Goal: Find specific page/section: Find specific page/section

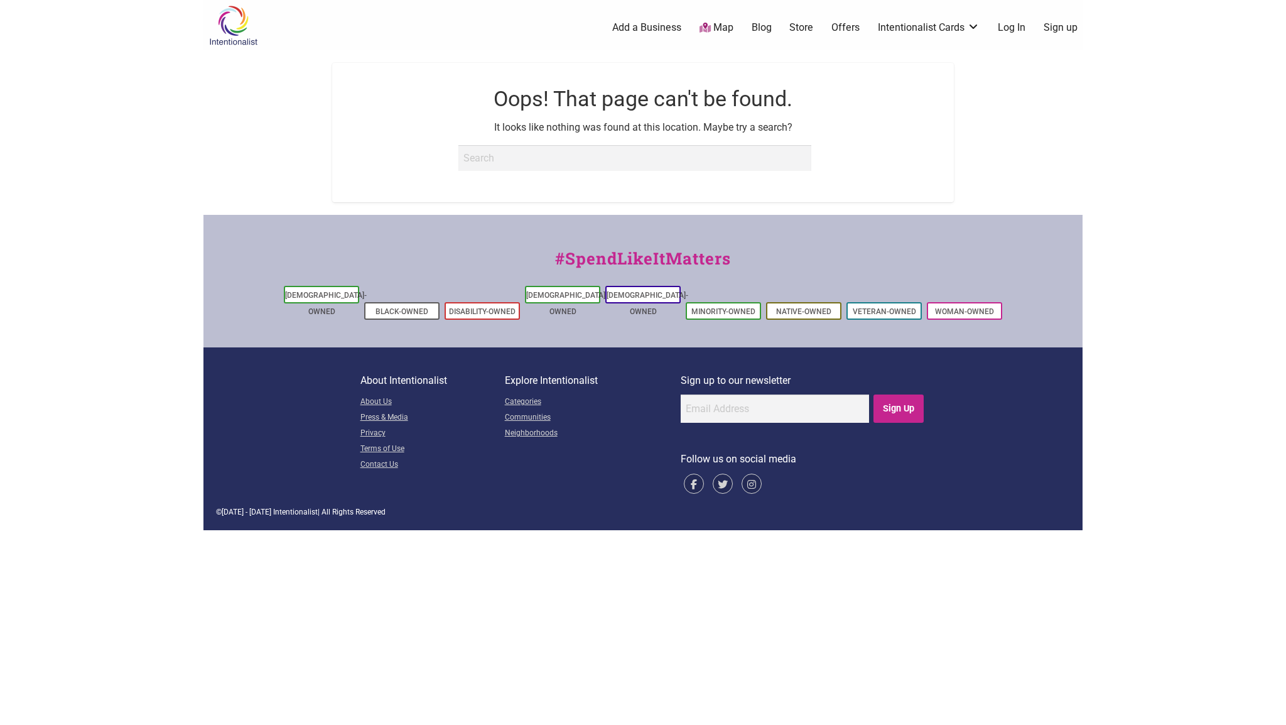
click at [210, 18] on img at bounding box center [233, 25] width 60 height 41
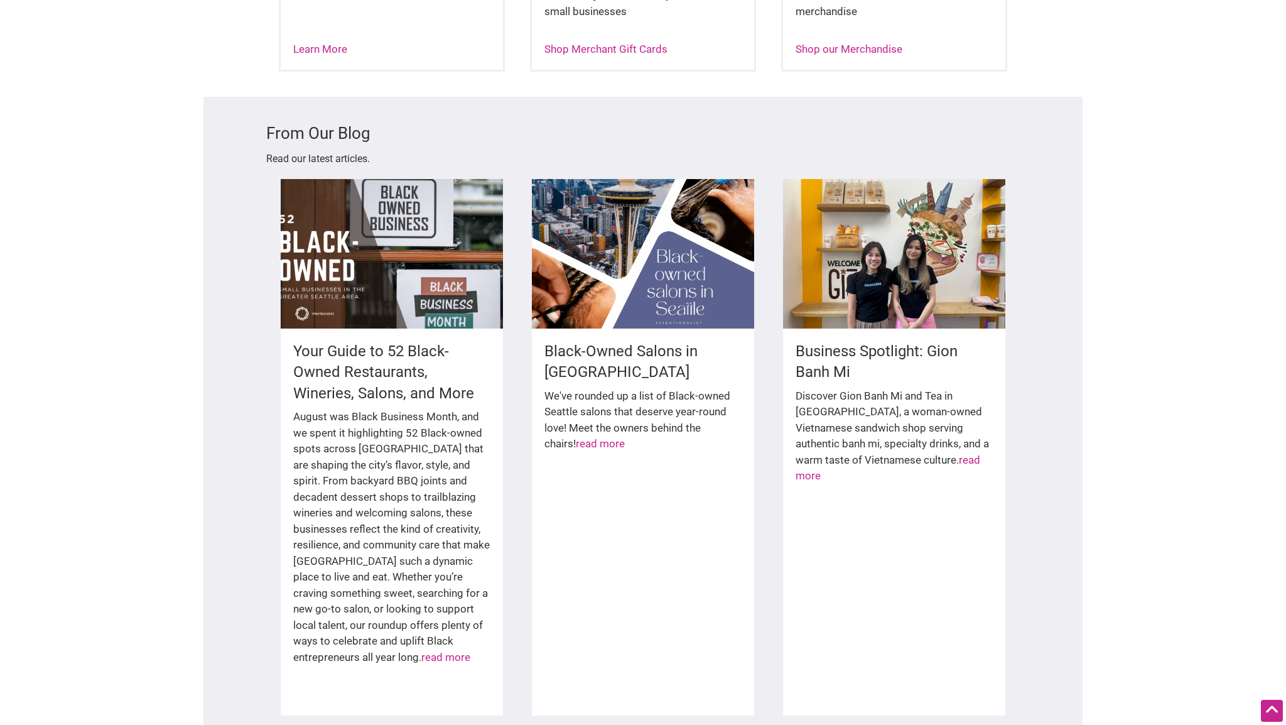
scroll to position [1861, 0]
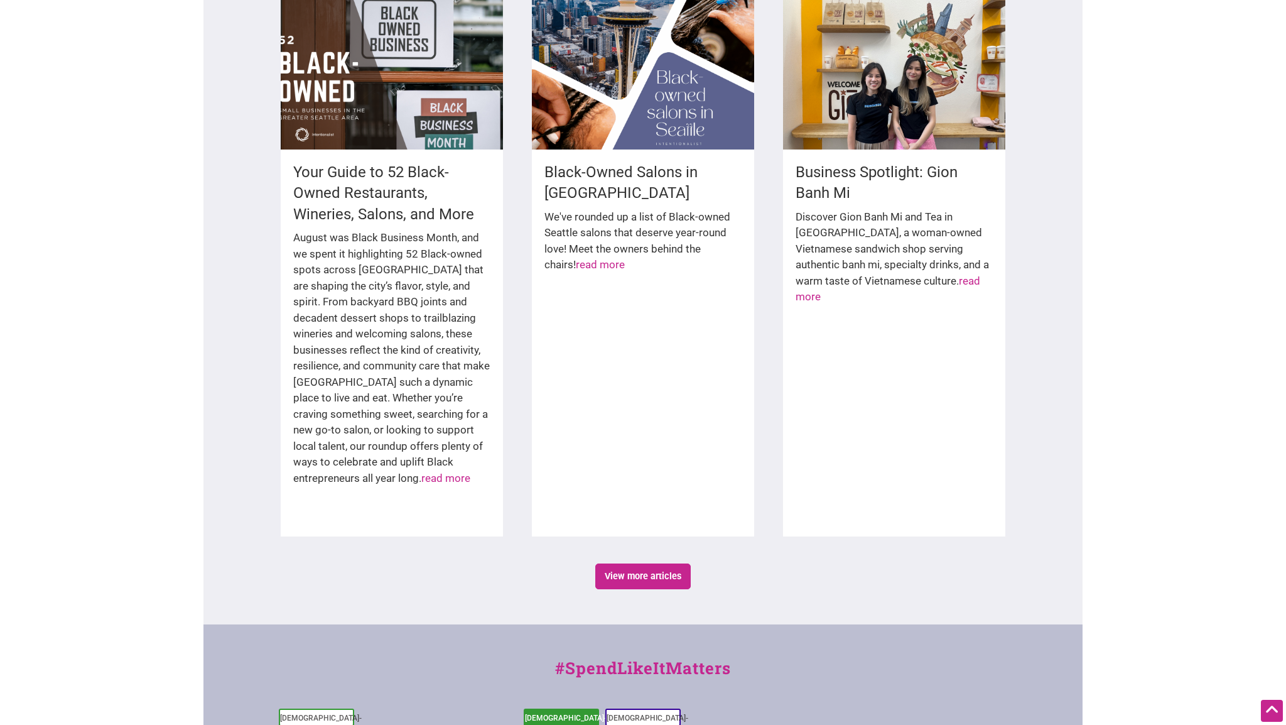
click at [562, 713] on link "[DEMOGRAPHIC_DATA]-Owned" at bounding box center [566, 725] width 82 height 25
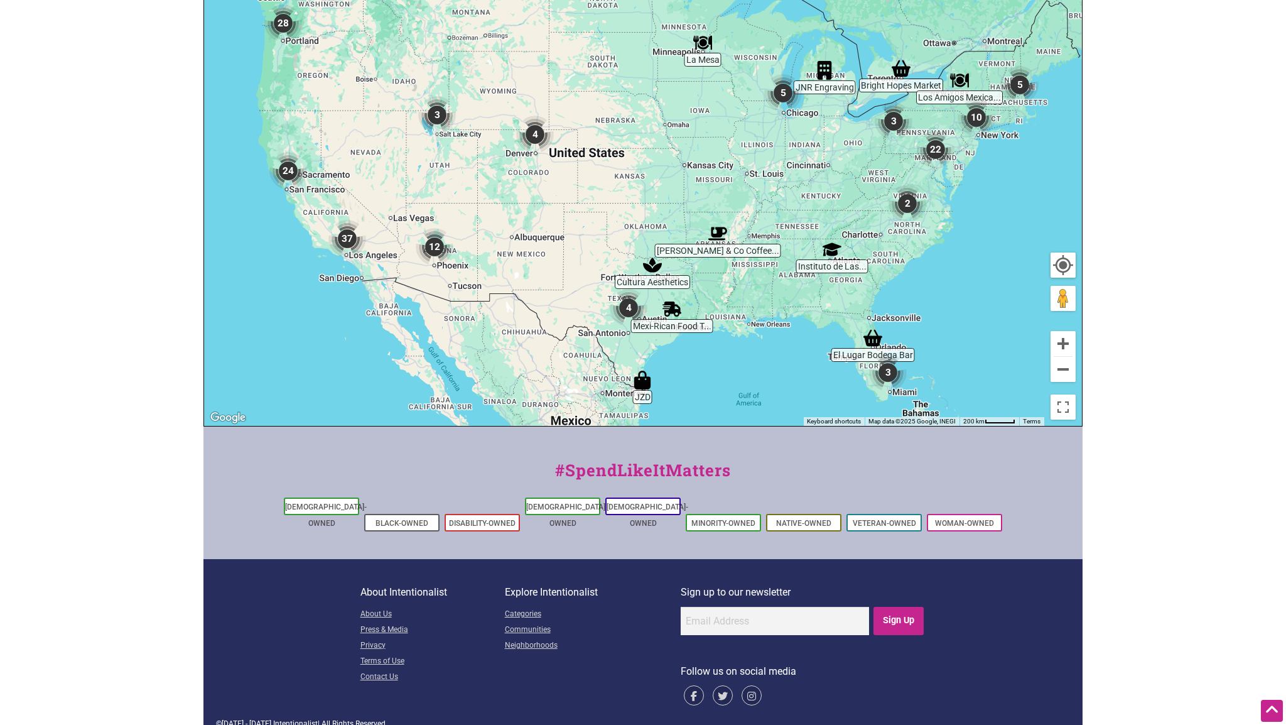
scroll to position [319, 0]
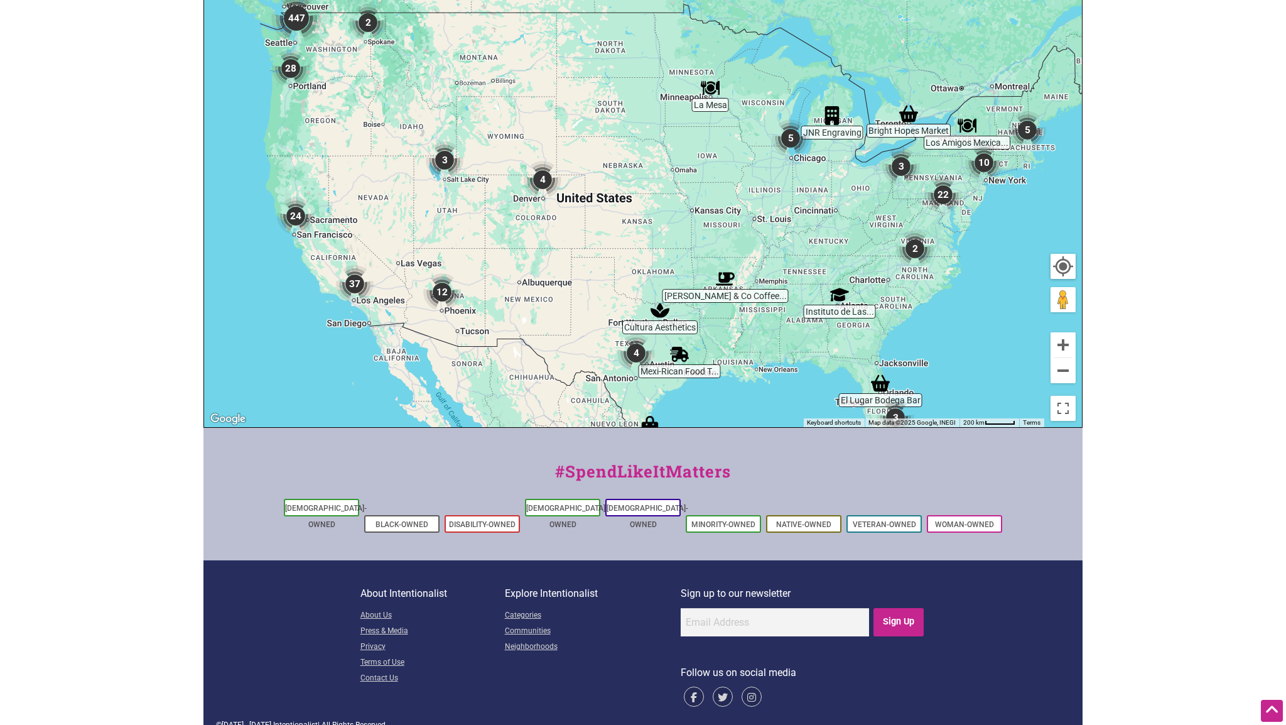
drag, startPoint x: 368, startPoint y: 102, endPoint x: 425, endPoint y: 295, distance: 201.7
click at [425, 295] on div "To navigate, press the arrow keys." at bounding box center [643, 182] width 878 height 489
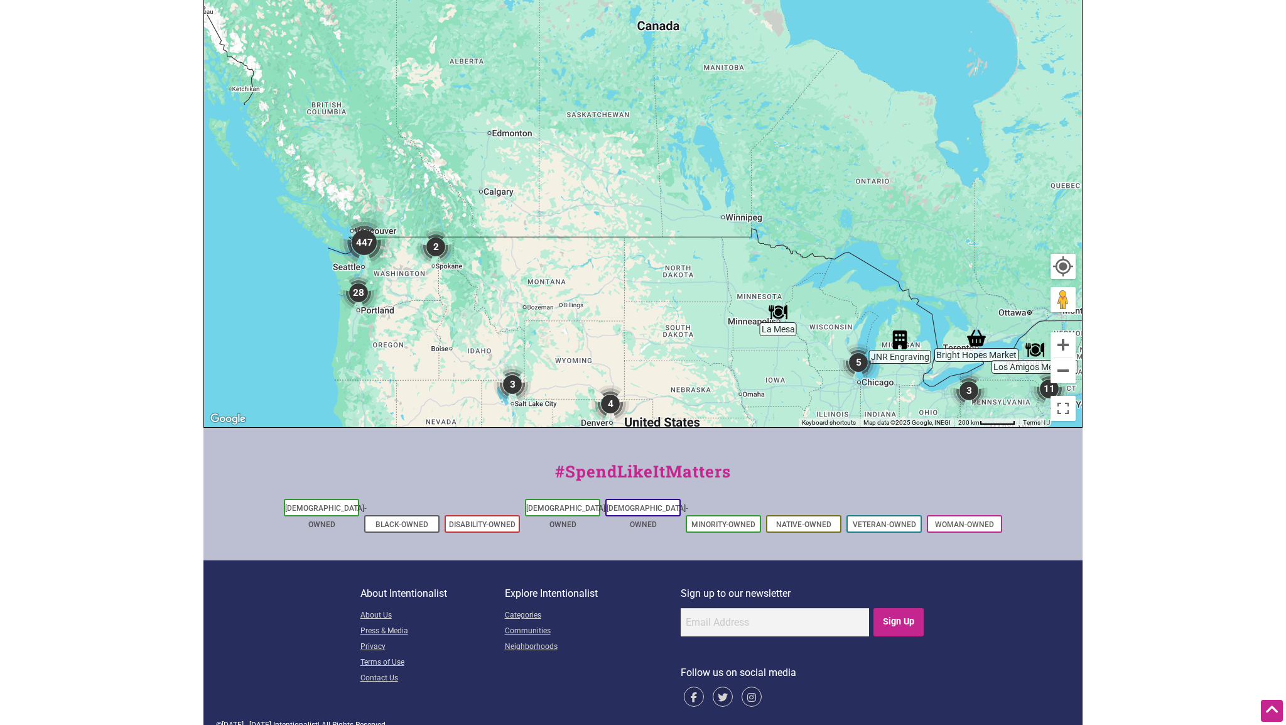
click at [359, 241] on img "447" at bounding box center [364, 242] width 50 height 50
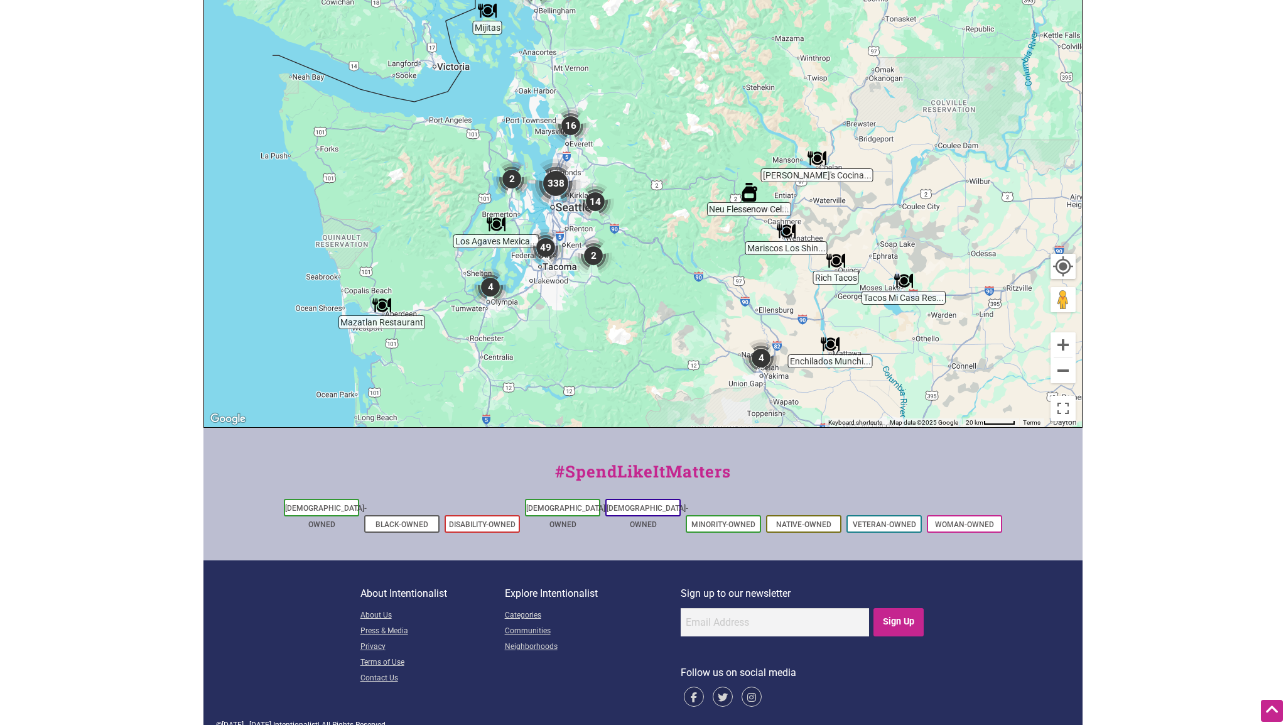
click at [556, 176] on img "338" at bounding box center [556, 183] width 50 height 50
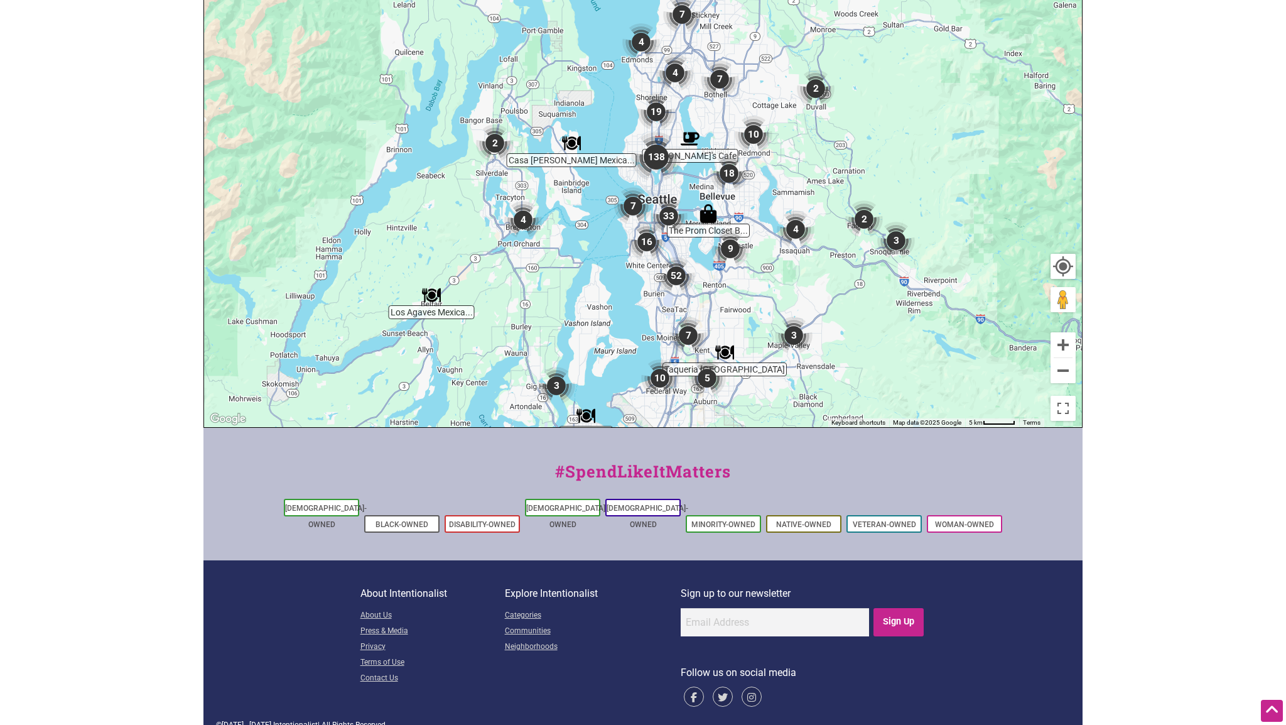
click at [655, 189] on div "To navigate, press the arrow keys." at bounding box center [643, 182] width 878 height 489
click at [651, 153] on img "138" at bounding box center [656, 157] width 50 height 50
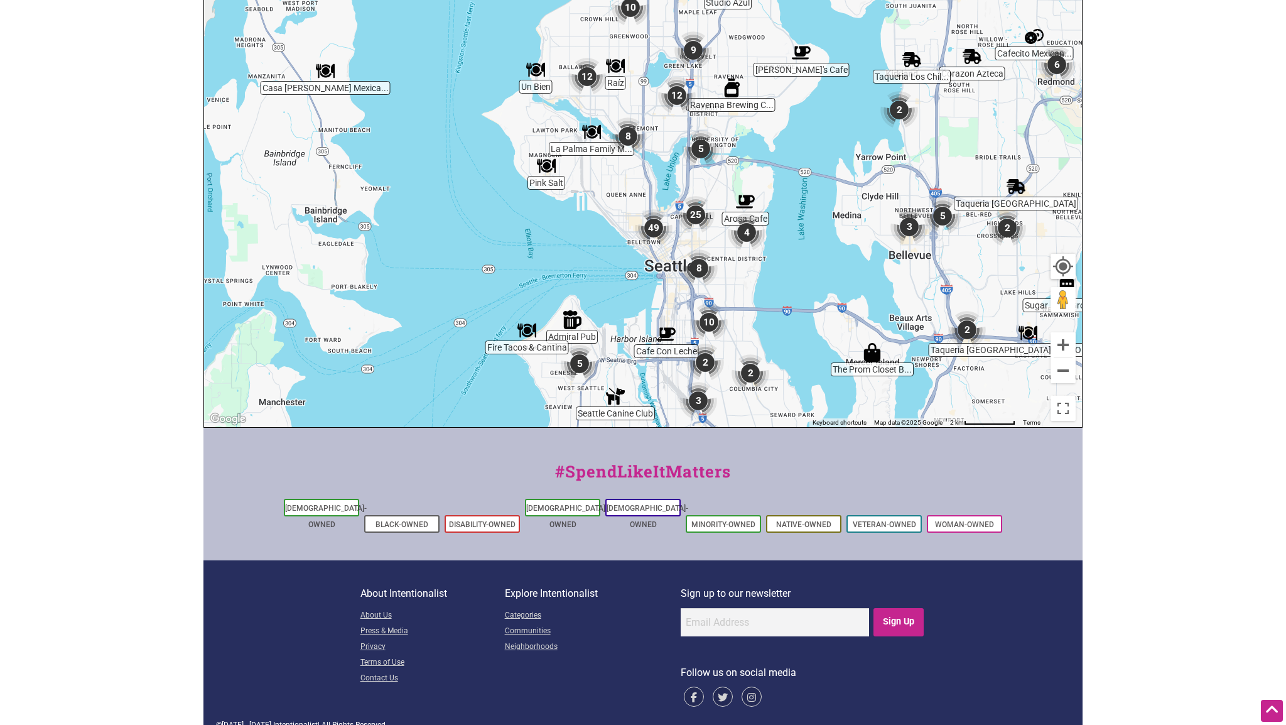
click at [626, 133] on img "8" at bounding box center [628, 136] width 38 height 38
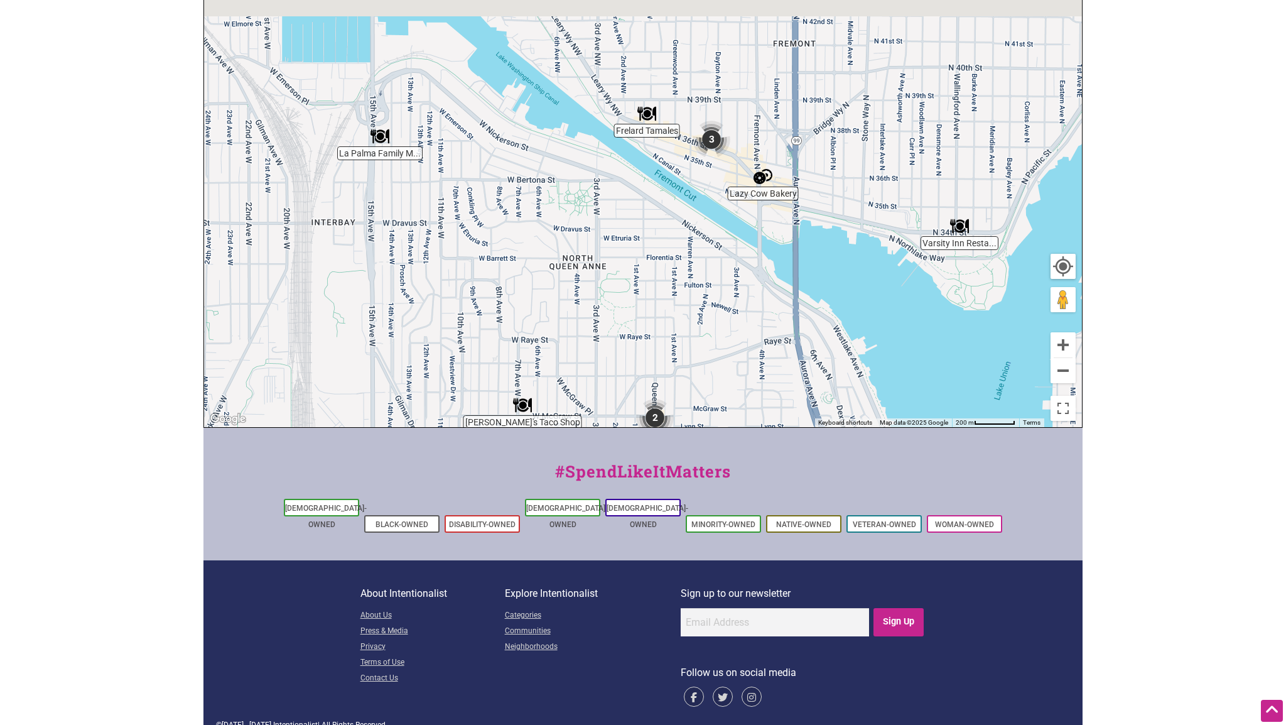
drag, startPoint x: 647, startPoint y: 97, endPoint x: 644, endPoint y: 263, distance: 166.5
click at [644, 263] on div "To navigate, press the arrow keys." at bounding box center [643, 182] width 878 height 489
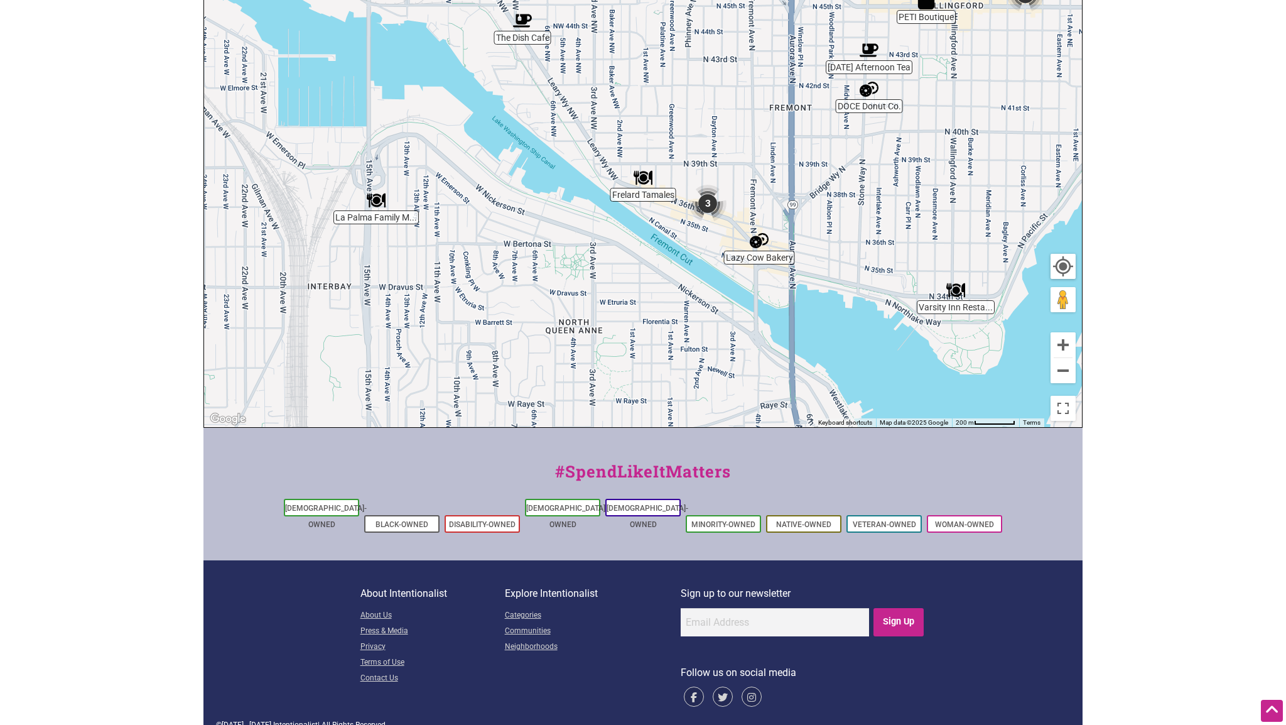
click at [645, 178] on img "Frelard Tamales" at bounding box center [643, 177] width 19 height 19
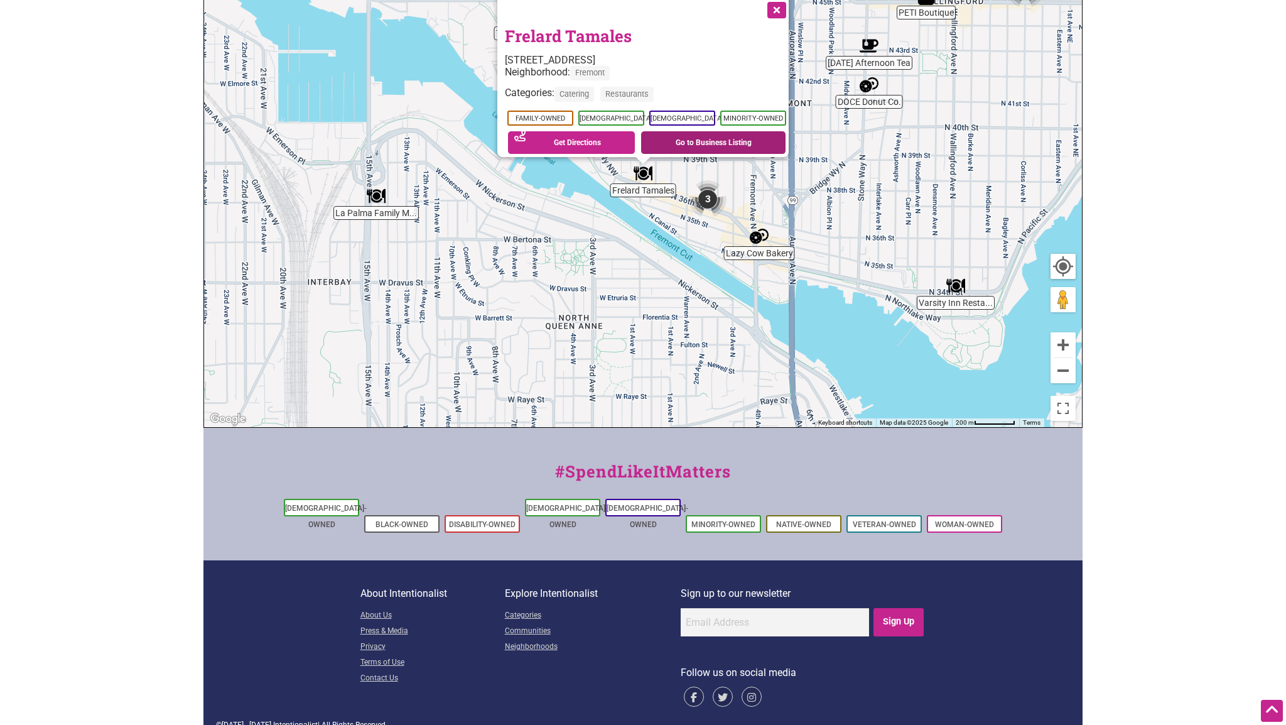
click at [711, 136] on link "Go to Business Listing" at bounding box center [713, 142] width 144 height 23
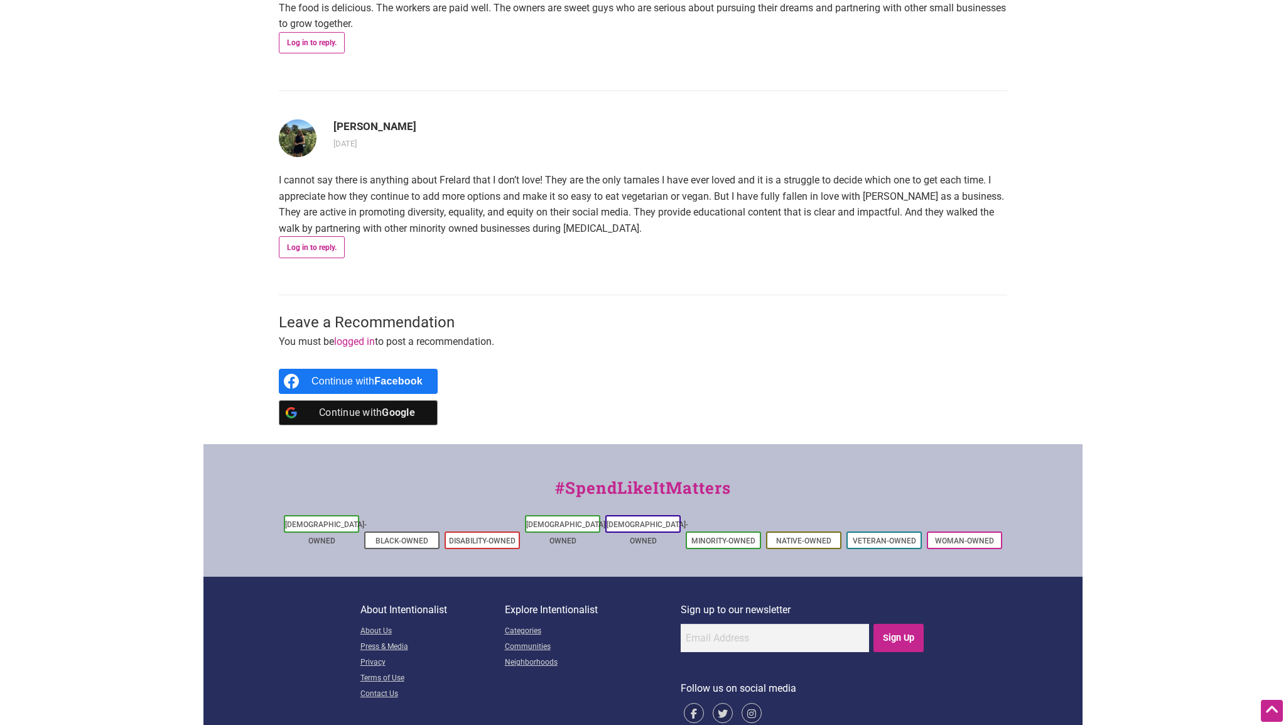
scroll to position [2299, 0]
